Goal: Check status: Check status

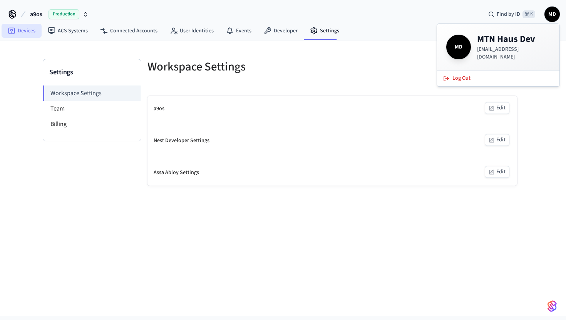
click at [26, 34] on link "Devices" at bounding box center [22, 31] width 40 height 14
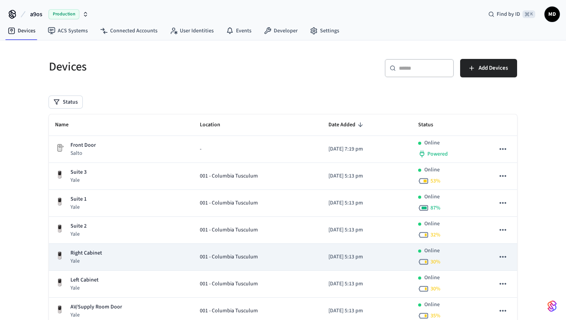
scroll to position [24, 0]
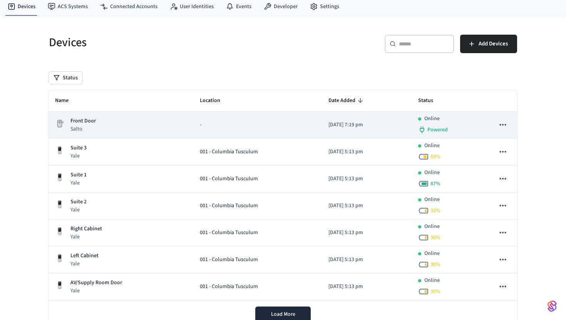
click at [89, 118] on p "Front Door" at bounding box center [82, 121] width 25 height 8
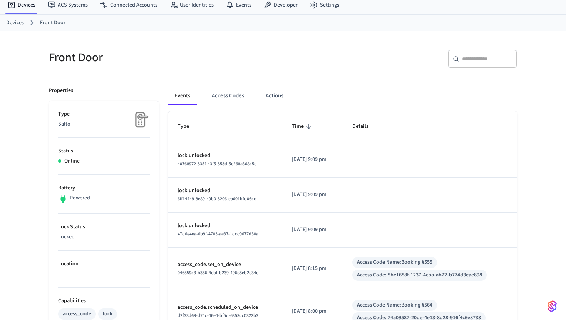
scroll to position [34, 0]
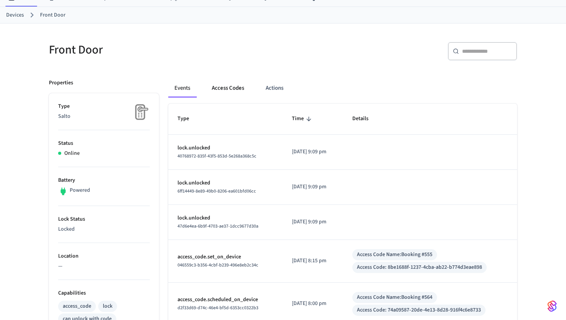
click at [225, 89] on button "Access Codes" at bounding box center [228, 88] width 45 height 18
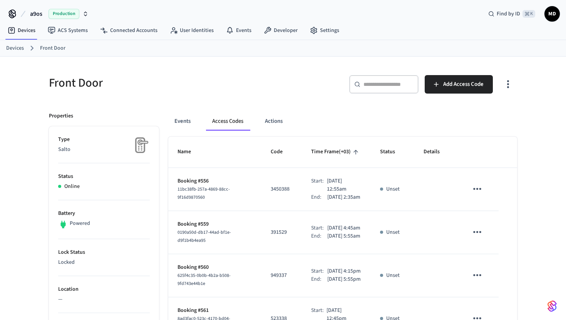
scroll to position [0, 0]
click at [13, 49] on link "Devices" at bounding box center [15, 49] width 18 height 8
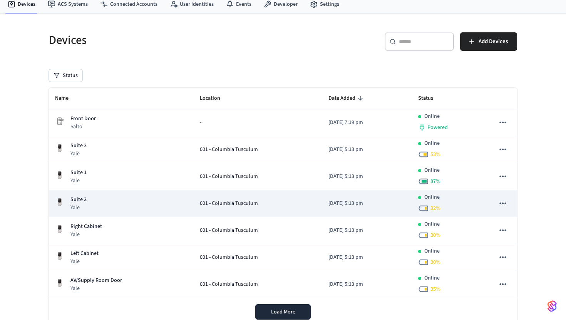
scroll to position [53, 0]
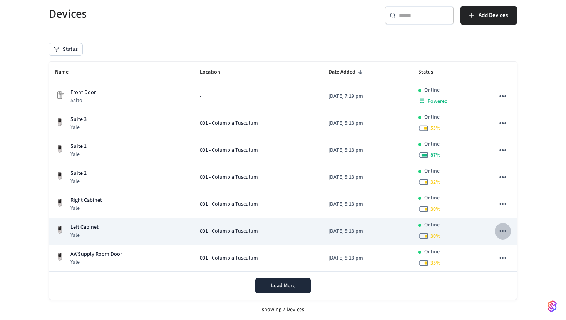
click at [507, 232] on icon "sticky table" at bounding box center [503, 231] width 10 height 10
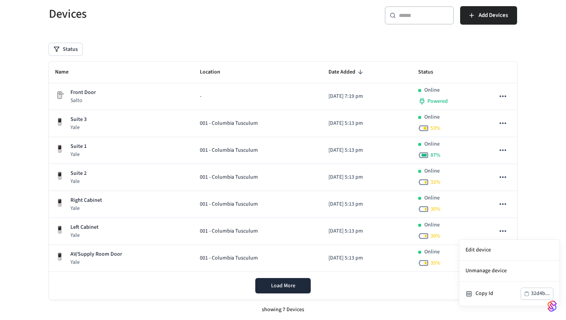
click at [230, 233] on div at bounding box center [283, 160] width 566 height 320
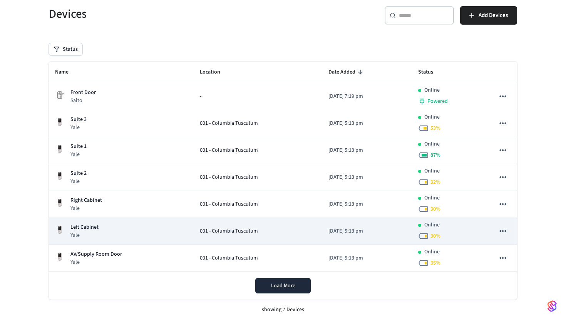
click at [110, 230] on div "Left Cabinet Yale" at bounding box center [121, 231] width 132 height 16
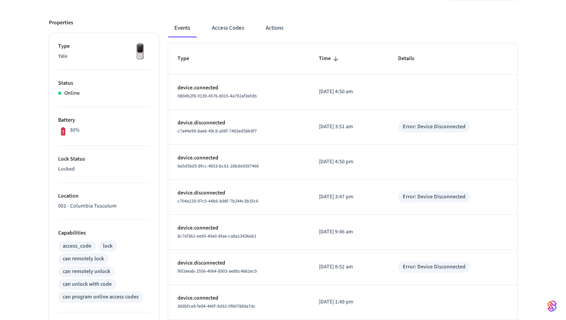
scroll to position [88, 0]
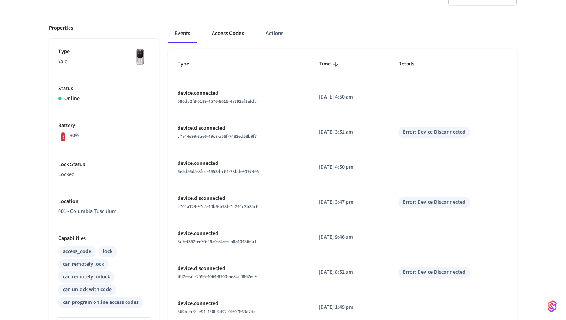
click at [227, 33] on button "Access Codes" at bounding box center [228, 33] width 45 height 18
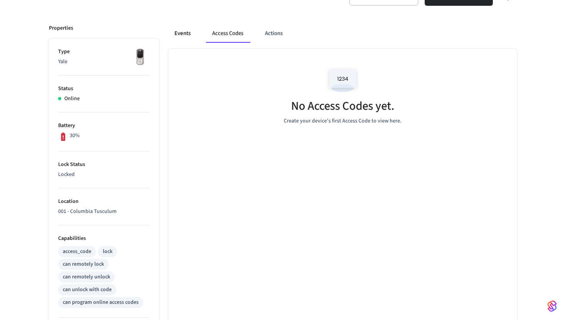
click at [192, 30] on button "Events" at bounding box center [182, 33] width 28 height 18
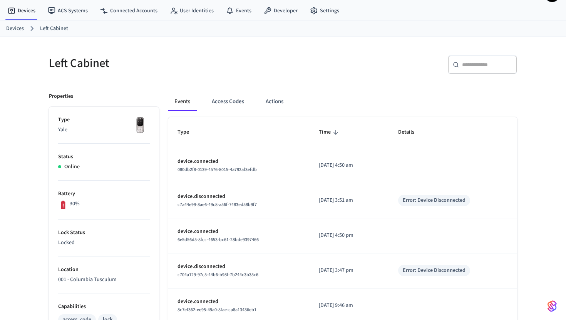
scroll to position [18, 0]
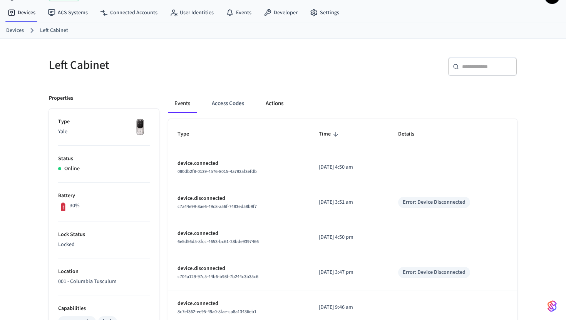
click at [261, 106] on button "Actions" at bounding box center [275, 103] width 30 height 18
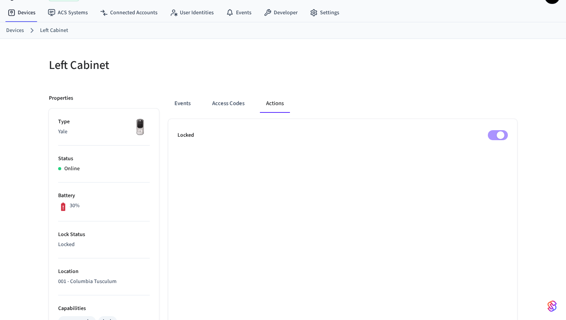
click at [18, 29] on link "Devices" at bounding box center [15, 31] width 18 height 8
